Goal: Task Accomplishment & Management: Manage account settings

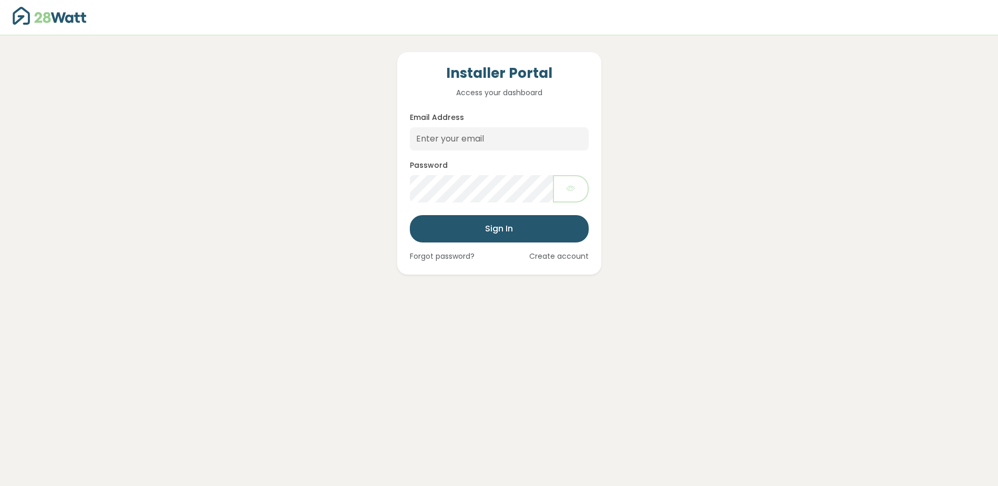
type input "[EMAIL_ADDRESS][DOMAIN_NAME]"
click at [410, 215] on button "Sign In" at bounding box center [499, 228] width 179 height 27
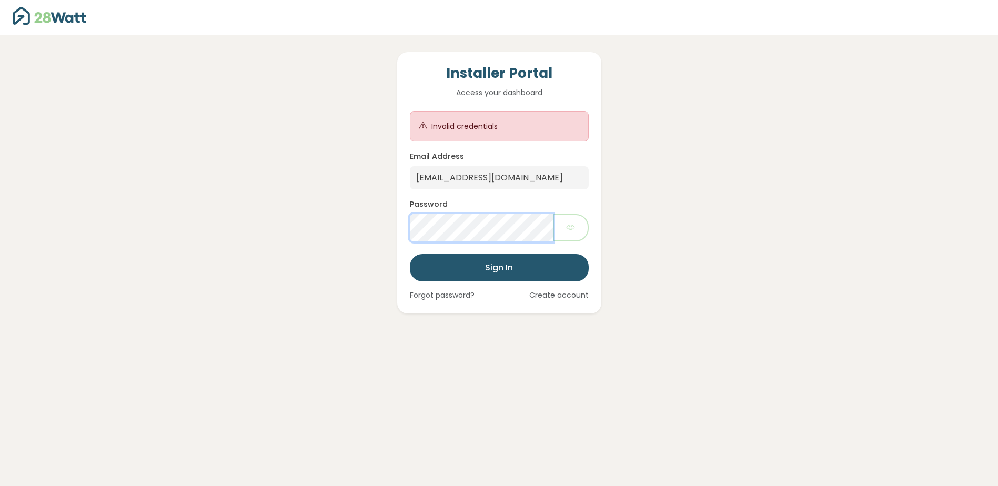
click at [403, 225] on div "Installer Portal Access your dashboard Invalid credentials Email Address tomsmi…" at bounding box center [499, 183] width 204 height 262
click at [410, 254] on button "Sign In" at bounding box center [499, 267] width 179 height 27
click at [406, 228] on div "Installer Portal Access your dashboard Invalid credentials Email Address tomsmi…" at bounding box center [499, 183] width 204 height 262
click at [446, 297] on link "Forgot password?" at bounding box center [442, 295] width 65 height 11
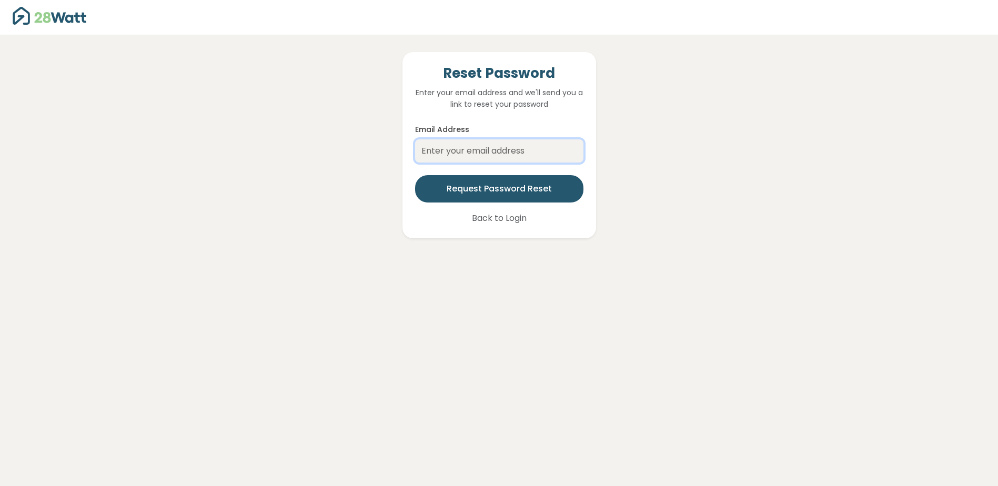
click at [475, 154] on input "Email Address" at bounding box center [499, 150] width 168 height 23
type input "[EMAIL_ADDRESS][DOMAIN_NAME]"
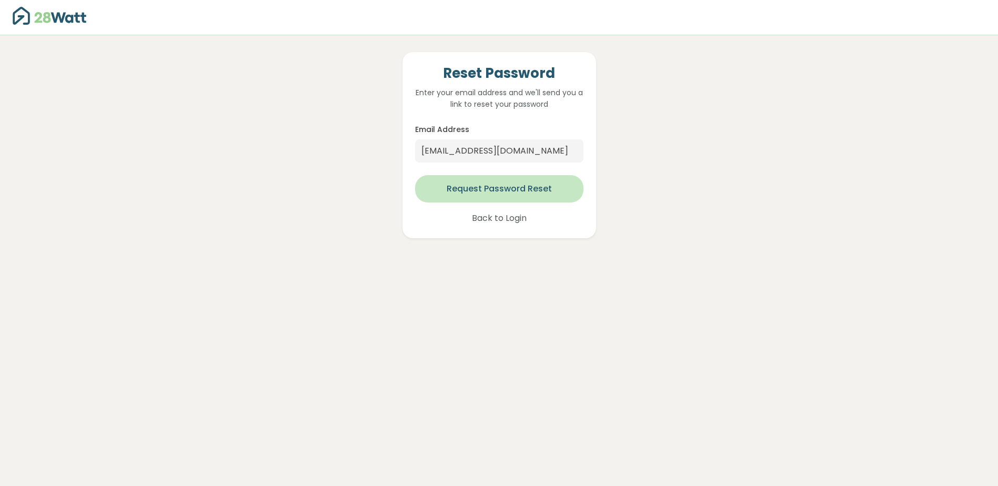
click at [470, 185] on button "Request Password Reset" at bounding box center [499, 188] width 168 height 27
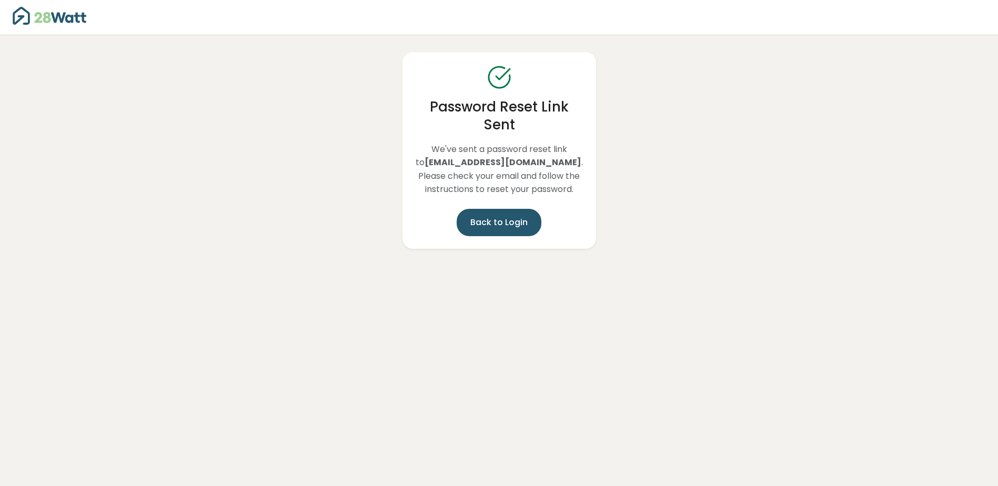
click at [509, 226] on link "Back to Login" at bounding box center [499, 222] width 85 height 27
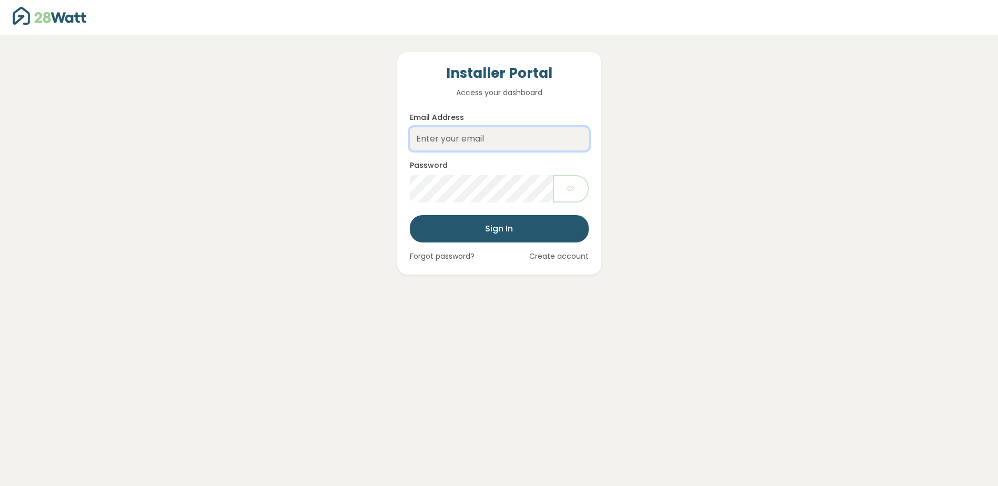
type input "[EMAIL_ADDRESS][DOMAIN_NAME]"
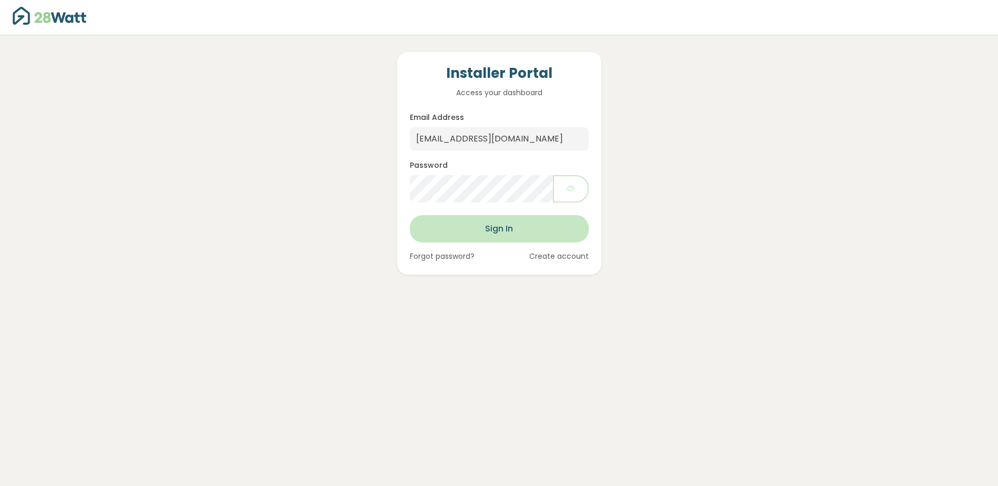
click at [464, 232] on button "Sign In" at bounding box center [499, 228] width 179 height 27
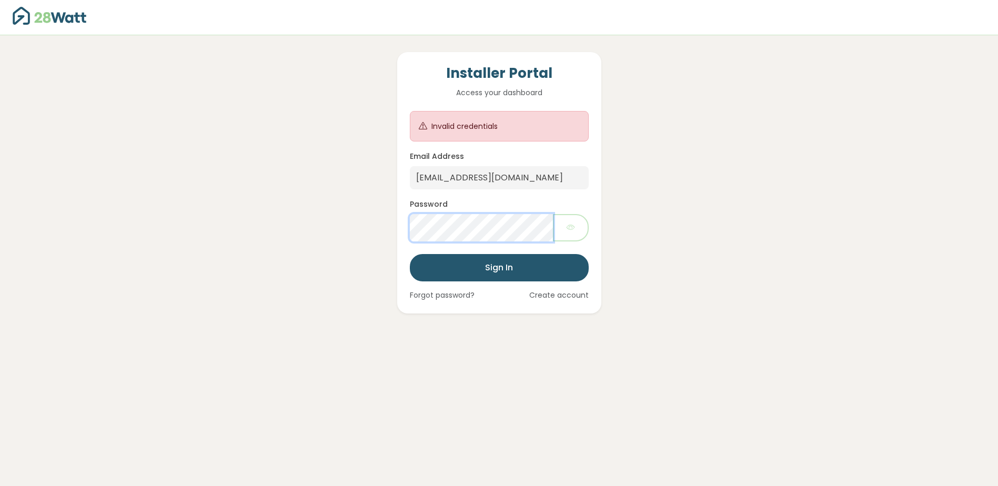
click at [401, 220] on div "Installer Portal Access your dashboard Invalid credentials Email Address tomsmi…" at bounding box center [499, 183] width 204 height 262
click at [398, 345] on div "Installer Portal Access your dashboard Invalid credentials Email Address tomsmi…" at bounding box center [499, 243] width 998 height 486
click at [402, 228] on div "Installer Portal Access your dashboard Invalid credentials Email Address tomsmi…" at bounding box center [499, 183] width 204 height 262
drag, startPoint x: 259, startPoint y: 234, endPoint x: 296, endPoint y: 212, distance: 42.8
click at [262, 234] on div "Installer Portal Access your dashboard Invalid credentials Email Address tomsmi…" at bounding box center [499, 174] width 711 height 278
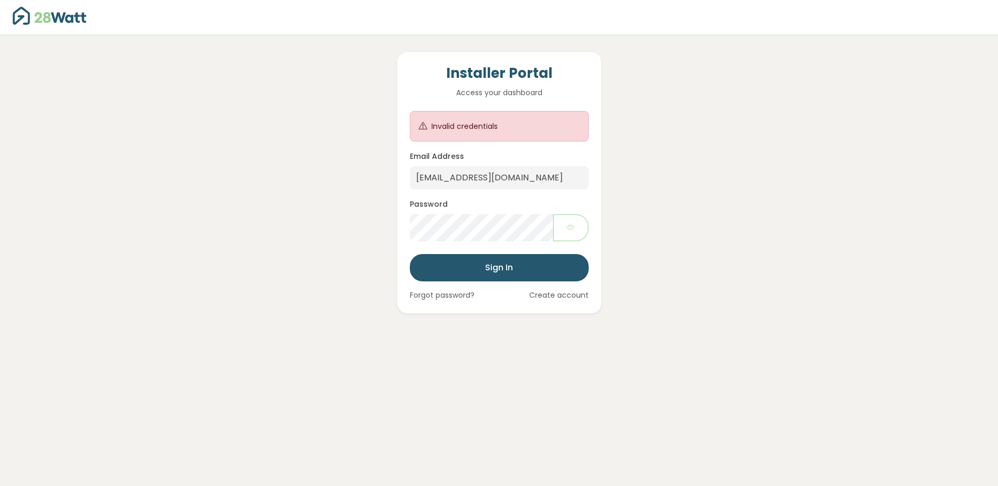
click at [473, 125] on div "Invalid credentials" at bounding box center [464, 126] width 66 height 11
click at [617, 208] on div "Installer Portal Access your dashboard Invalid credentials Email Address tomsmi…" at bounding box center [499, 174] width 711 height 278
click at [473, 289] on form "Invalid credentials Email Address tomsmith@forgesolutions.au Password Sign In F…" at bounding box center [499, 206] width 179 height 190
click at [466, 298] on link "Forgot password?" at bounding box center [442, 295] width 65 height 11
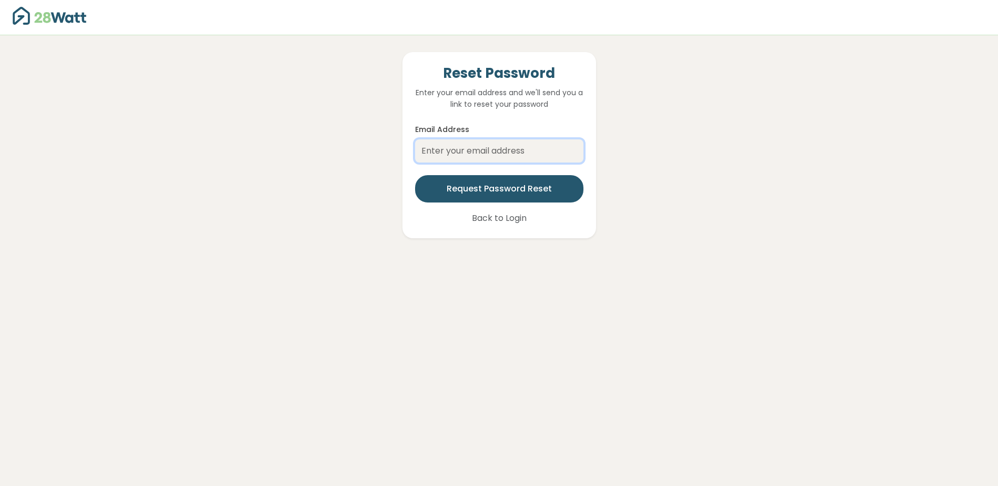
click at [482, 152] on input "Email Address" at bounding box center [499, 150] width 168 height 23
type input "[EMAIL_ADDRESS][DOMAIN_NAME]"
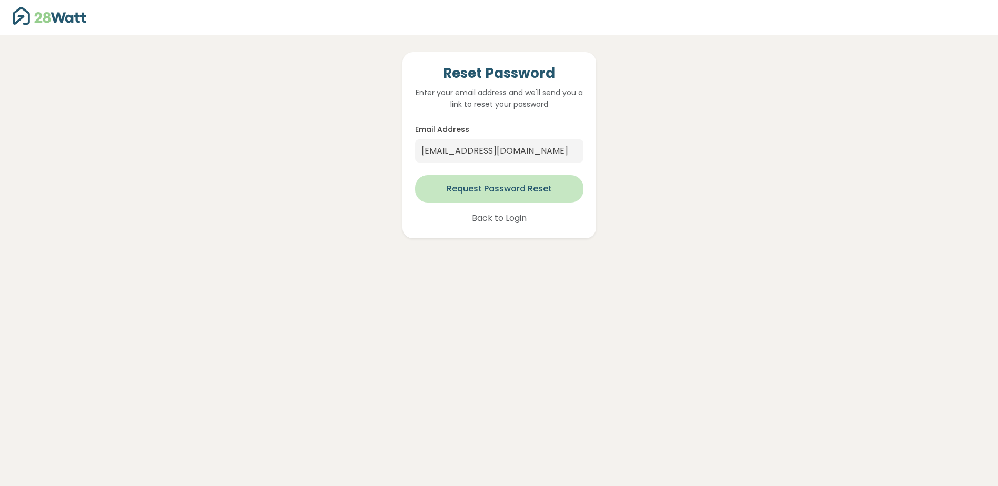
click at [479, 188] on button "Request Password Reset" at bounding box center [499, 188] width 168 height 27
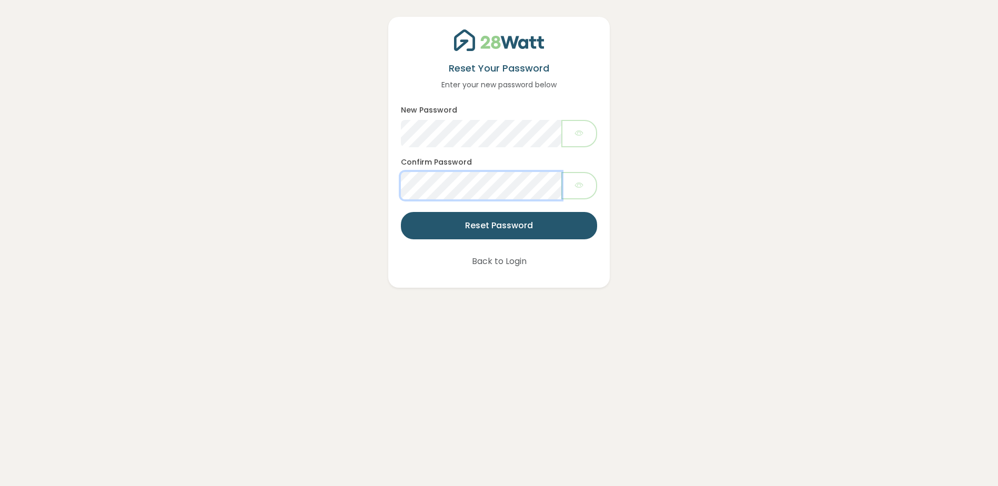
click at [401, 212] on button "Reset Password" at bounding box center [499, 225] width 196 height 27
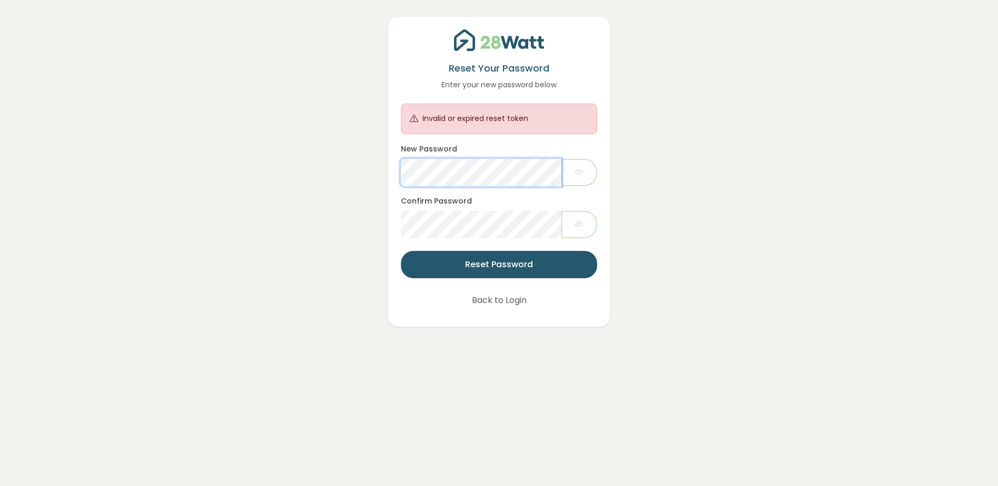
click at [379, 177] on div "Reset Your Password Enter your new password below Invalid or expired reset toke…" at bounding box center [499, 163] width 952 height 327
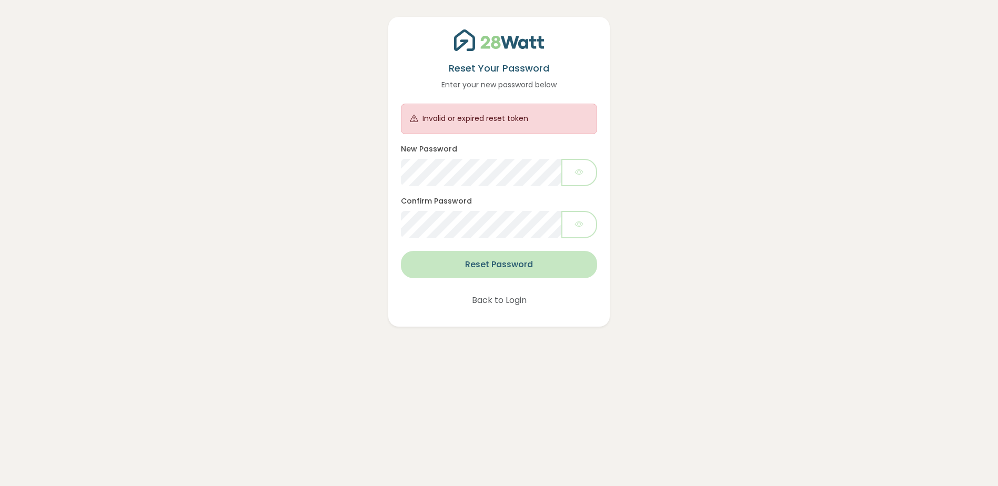
click at [594, 264] on button "Reset Password" at bounding box center [499, 264] width 196 height 27
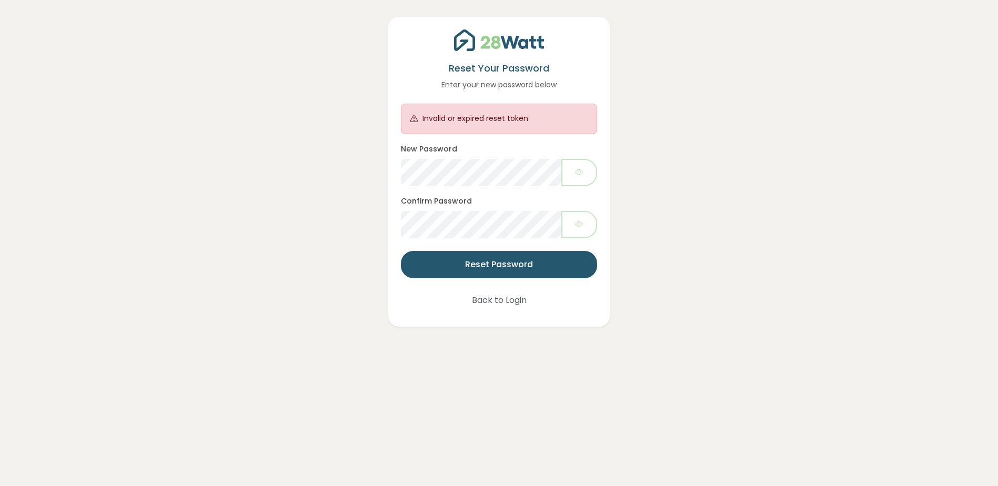
click at [506, 300] on button "Back to Login" at bounding box center [499, 300] width 82 height 27
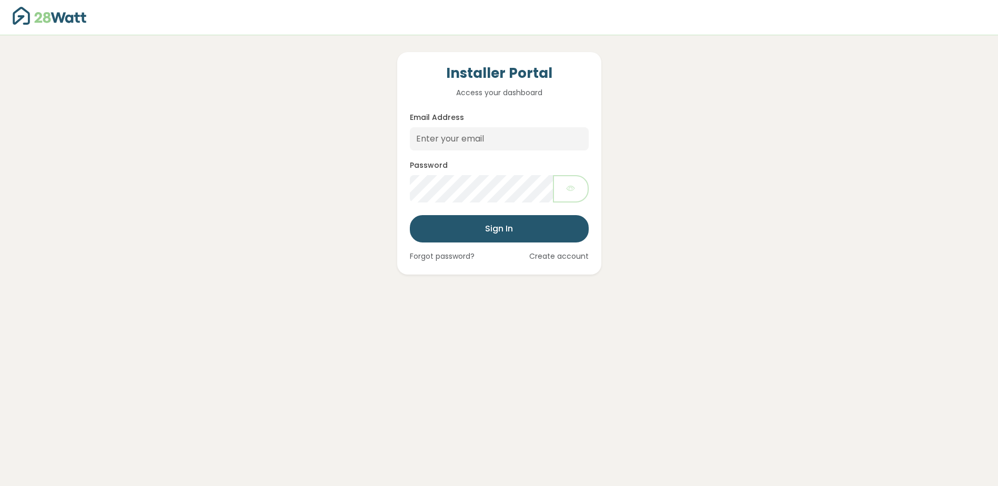
type input "[EMAIL_ADDRESS][DOMAIN_NAME]"
click at [368, 187] on div "Installer Portal Access your dashboard Email Address [EMAIL_ADDRESS][DOMAIN_NAM…" at bounding box center [499, 154] width 711 height 239
click at [881, 274] on div "Installer Portal Access your dashboard Email Address [EMAIL_ADDRESS][DOMAIN_NAM…" at bounding box center [499, 243] width 998 height 486
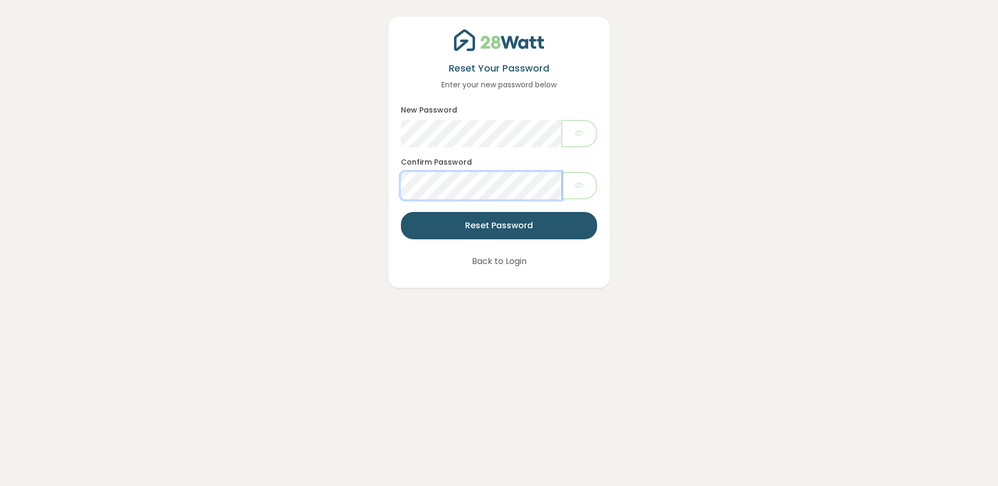
click at [401, 212] on button "Reset Password" at bounding box center [499, 225] width 196 height 27
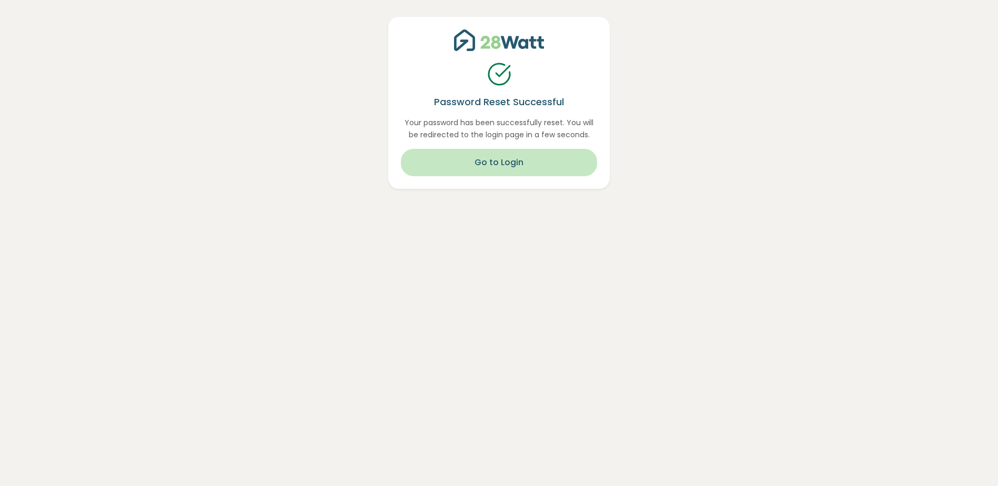
click at [521, 163] on button "Go to Login" at bounding box center [499, 162] width 196 height 27
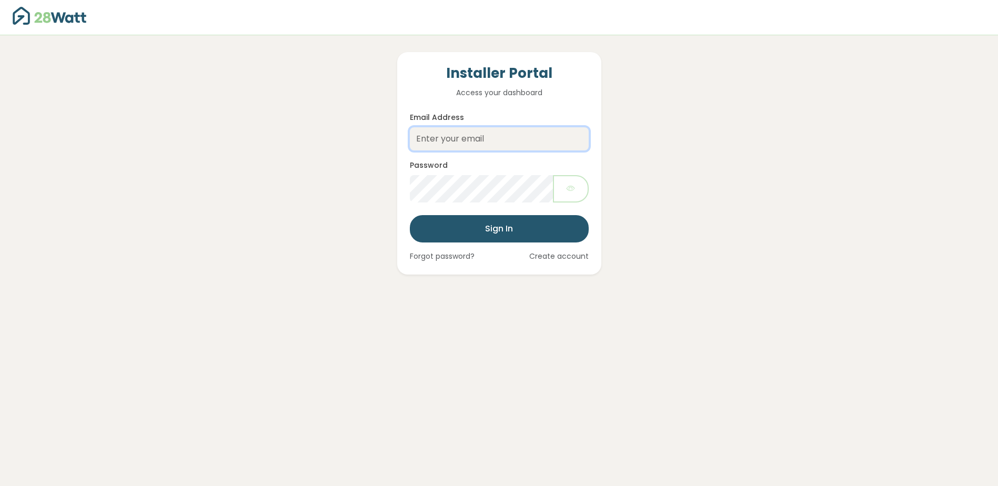
type input "[EMAIL_ADDRESS][DOMAIN_NAME]"
click at [360, 186] on div "Installer Portal Access your dashboard Email Address [EMAIL_ADDRESS][DOMAIN_NAM…" at bounding box center [499, 154] width 711 height 239
click at [410, 215] on button "Sign In" at bounding box center [499, 228] width 179 height 27
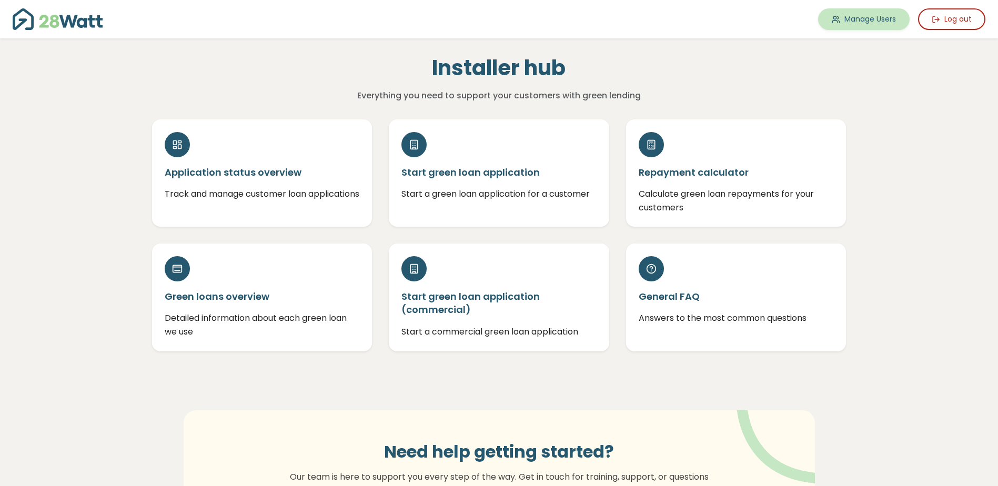
click at [863, 21] on link "Manage Users" at bounding box center [864, 19] width 92 height 22
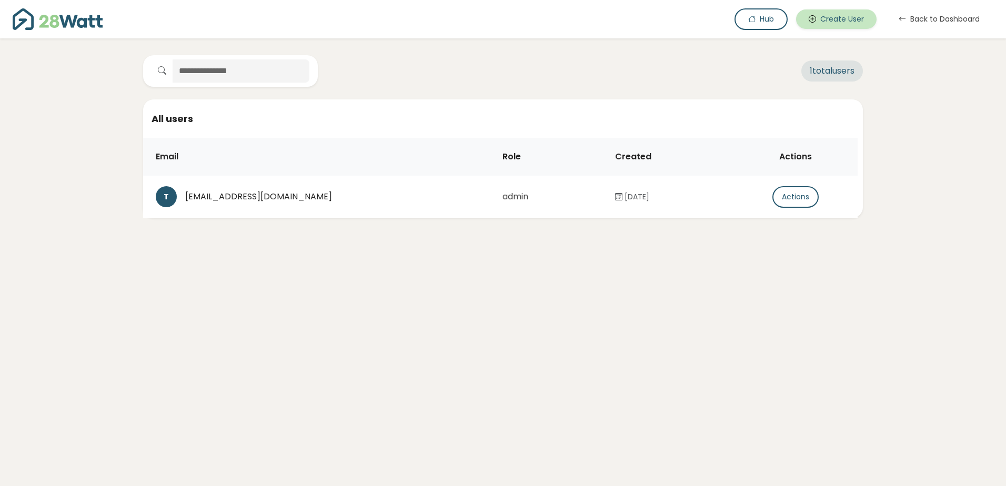
click at [841, 18] on button "Create User" at bounding box center [836, 18] width 81 height 19
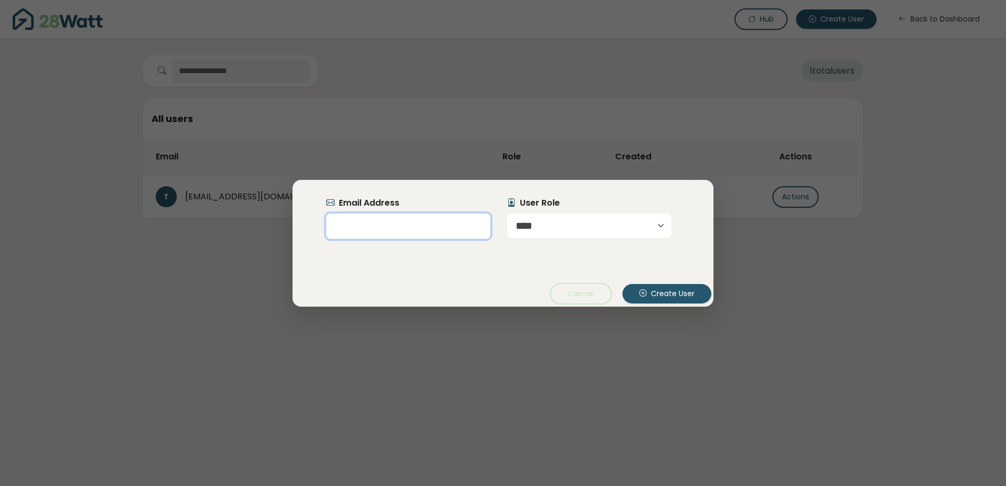
click at [405, 230] on input "email" at bounding box center [408, 226] width 164 height 25
click at [559, 226] on select "**** *****" at bounding box center [589, 226] width 164 height 24
click at [521, 132] on div "Email Address User Role **** ***** Cancel Create User" at bounding box center [503, 243] width 1006 height 486
click at [544, 225] on select "**** *****" at bounding box center [589, 226] width 164 height 24
select select "*****"
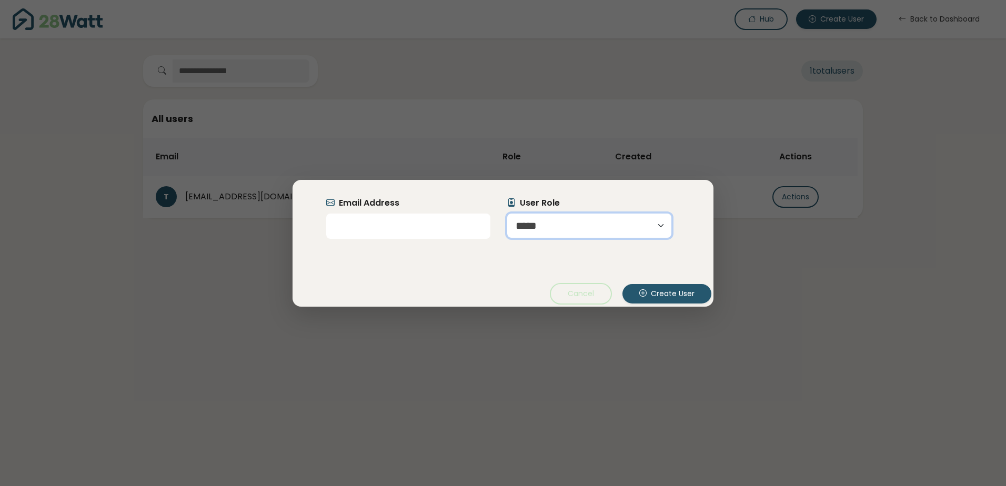
click at [507, 214] on select "**** *****" at bounding box center [589, 226] width 164 height 24
click at [383, 221] on input "email" at bounding box center [408, 226] width 164 height 25
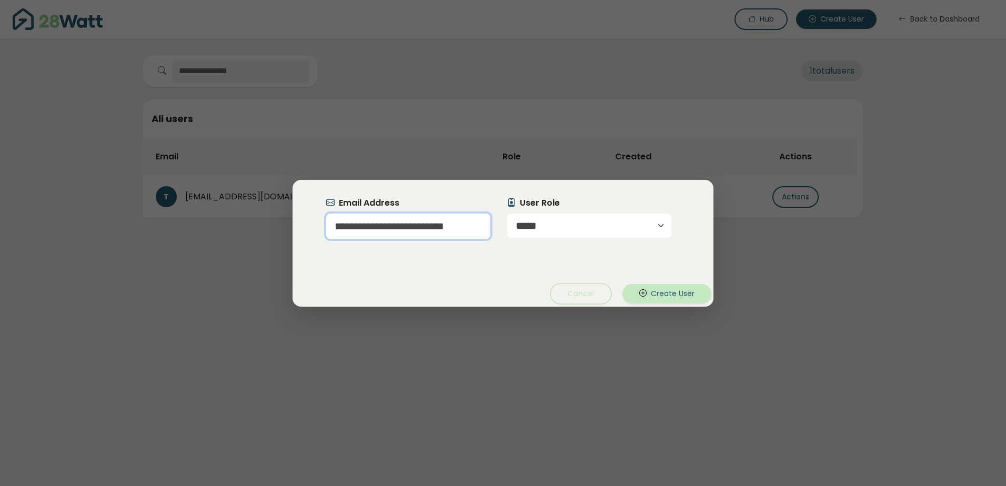
type input "**********"
click at [680, 288] on button "Create User" at bounding box center [666, 293] width 89 height 19
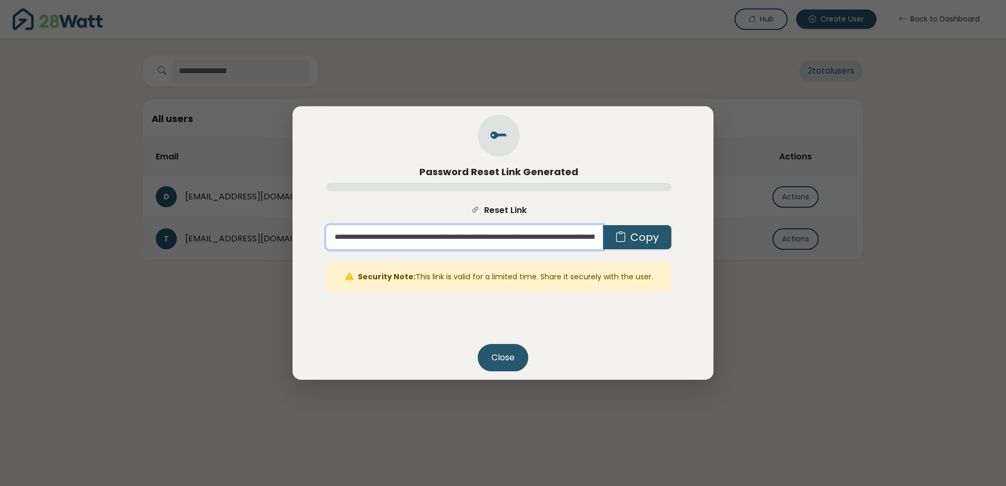
click at [480, 242] on input "**********" at bounding box center [464, 237] width 277 height 24
click at [661, 234] on button "Copy" at bounding box center [637, 237] width 68 height 24
click at [505, 356] on button "Close" at bounding box center [503, 357] width 51 height 27
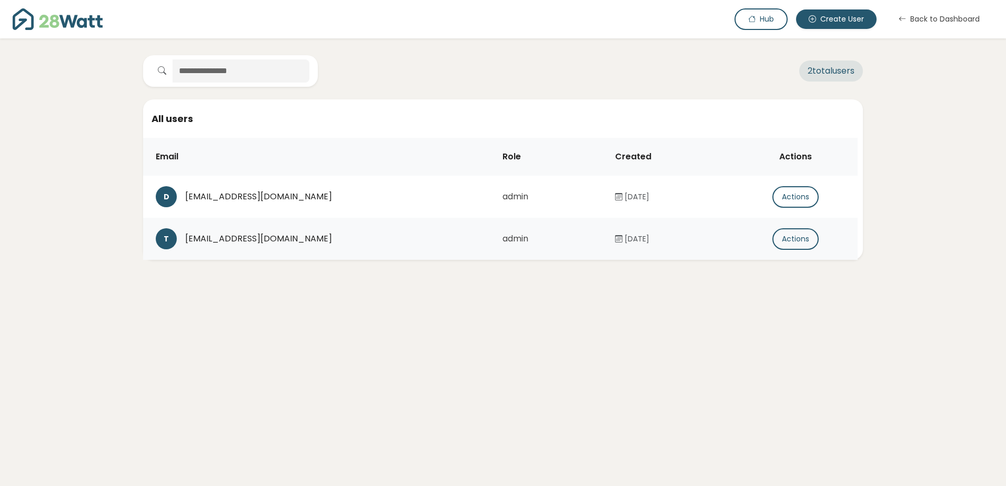
click at [57, 22] on img at bounding box center [58, 19] width 90 height 22
click at [766, 13] on button "Hub" at bounding box center [761, 19] width 53 height 22
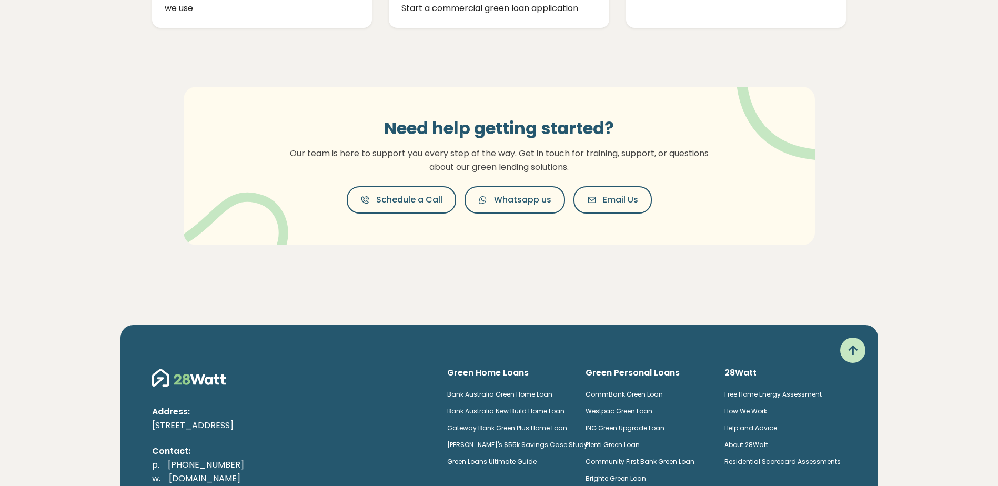
scroll to position [56, 0]
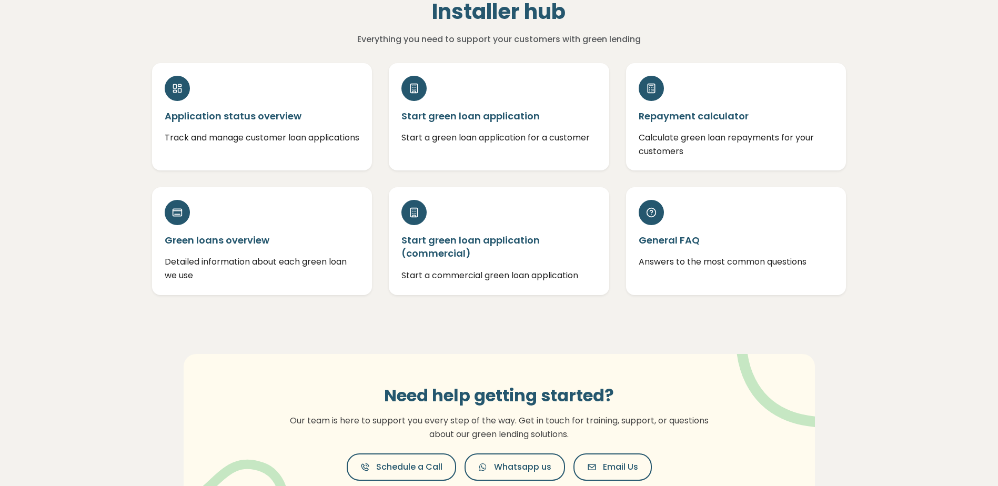
click at [467, 343] on div "Need help getting started? Our team is here to support you every step of the wa…" at bounding box center [499, 433] width 695 height 243
click at [609, 307] on div "Installer hub Everything you need to support your customers with green lending …" at bounding box center [499, 276] width 758 height 589
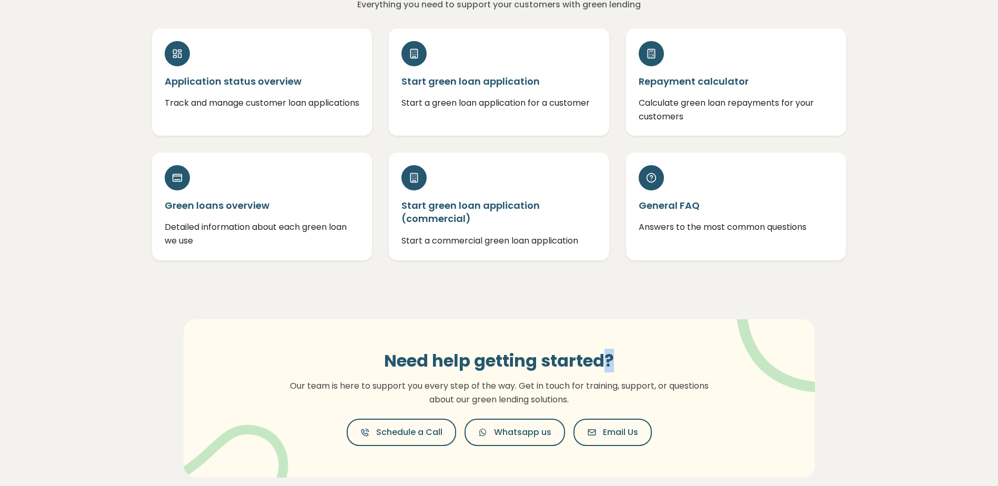
scroll to position [109, 0]
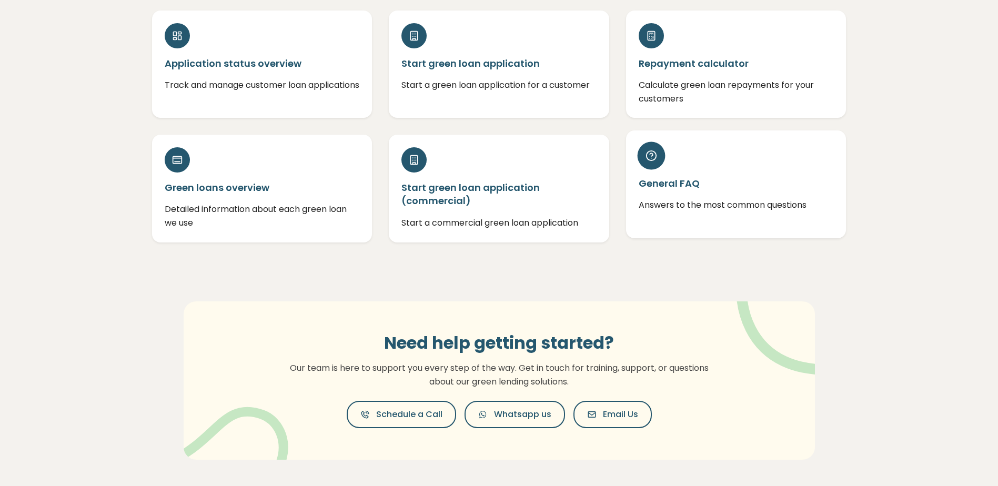
click at [687, 211] on p "Answers to the most common questions" at bounding box center [736, 205] width 195 height 14
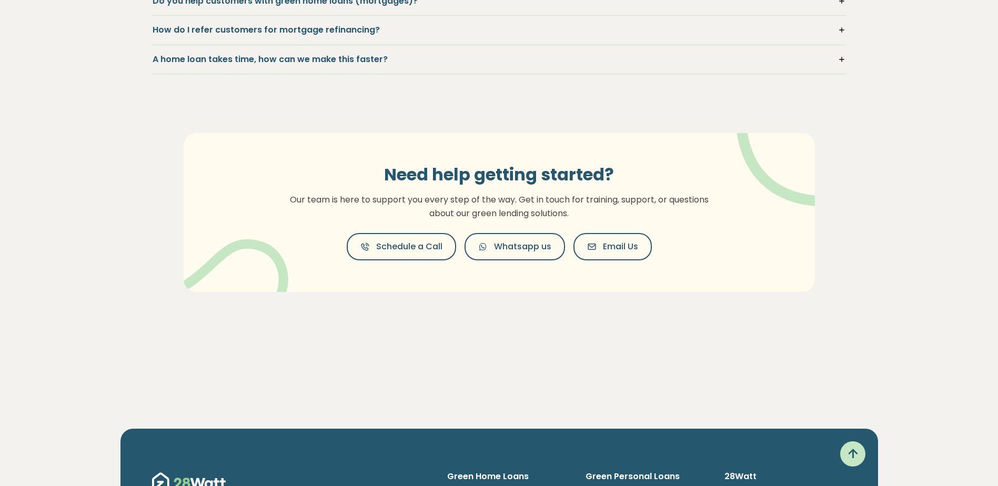
scroll to position [1593, 0]
